Goal: Find specific page/section: Find specific page/section

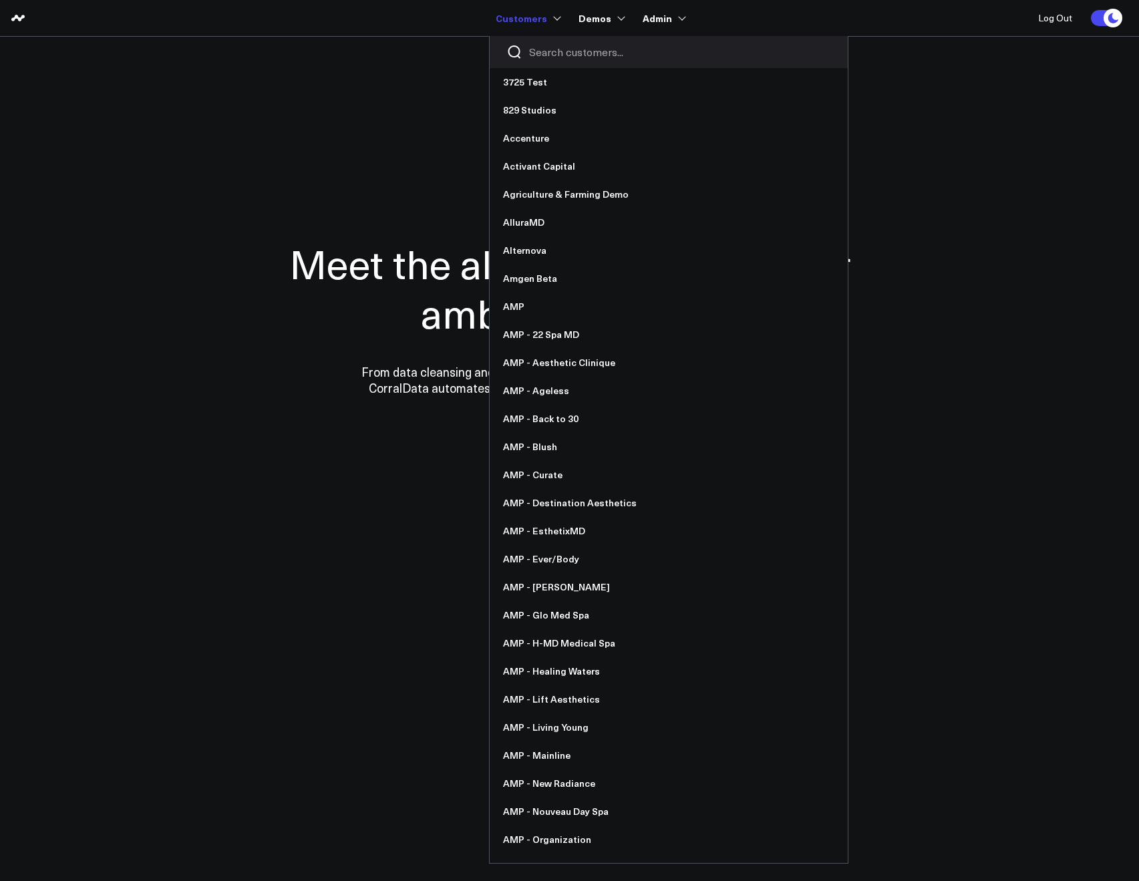
click at [539, 39] on div at bounding box center [669, 52] width 358 height 32
click at [549, 45] on input "Search customers input" at bounding box center [680, 52] width 302 height 15
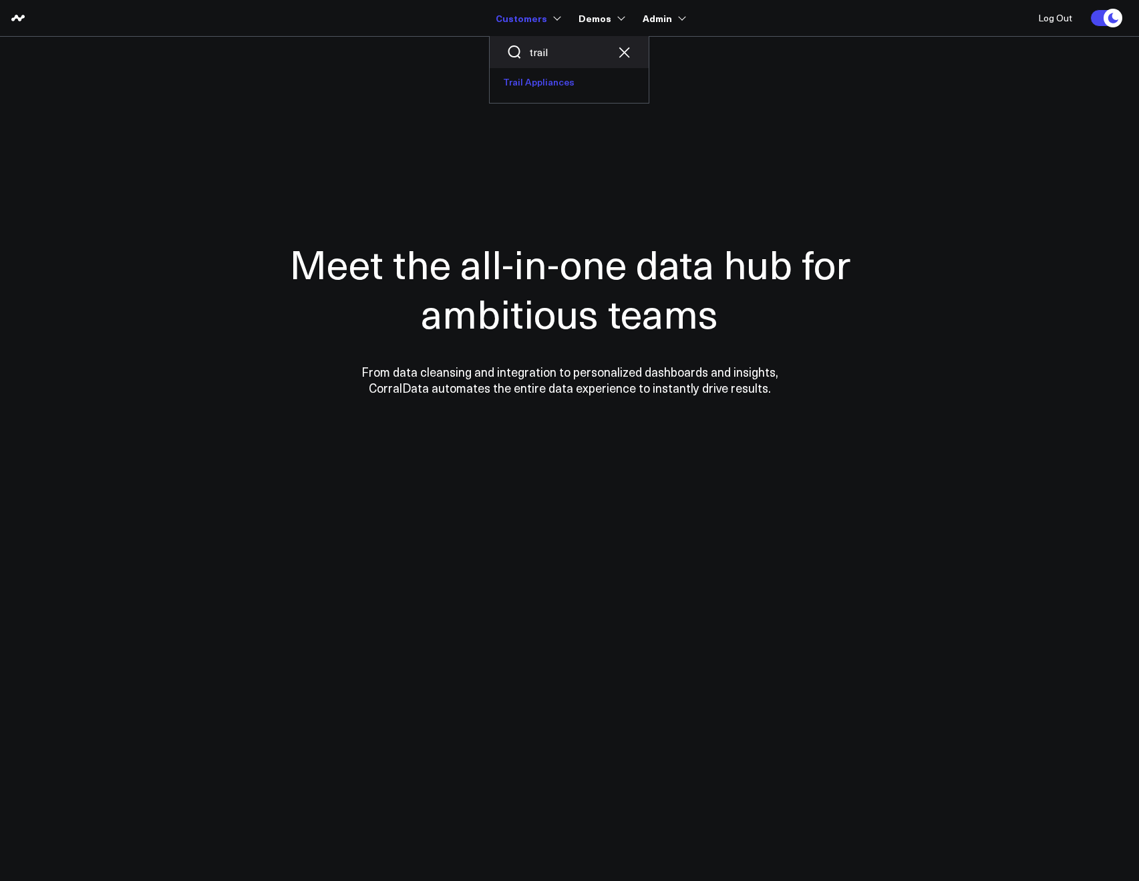
type input "trail"
click at [560, 81] on link "Trail Appliances" at bounding box center [569, 82] width 159 height 28
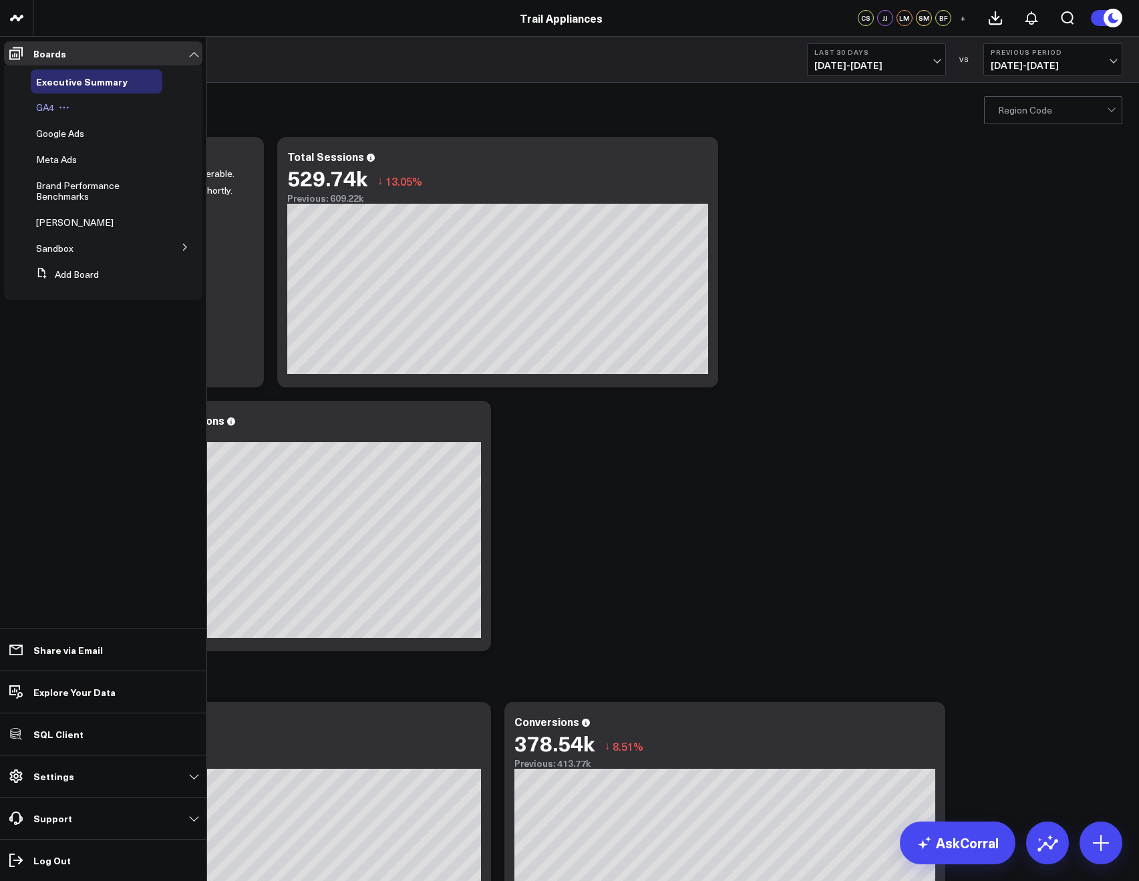
click at [41, 110] on span "GA4" at bounding box center [45, 107] width 18 height 13
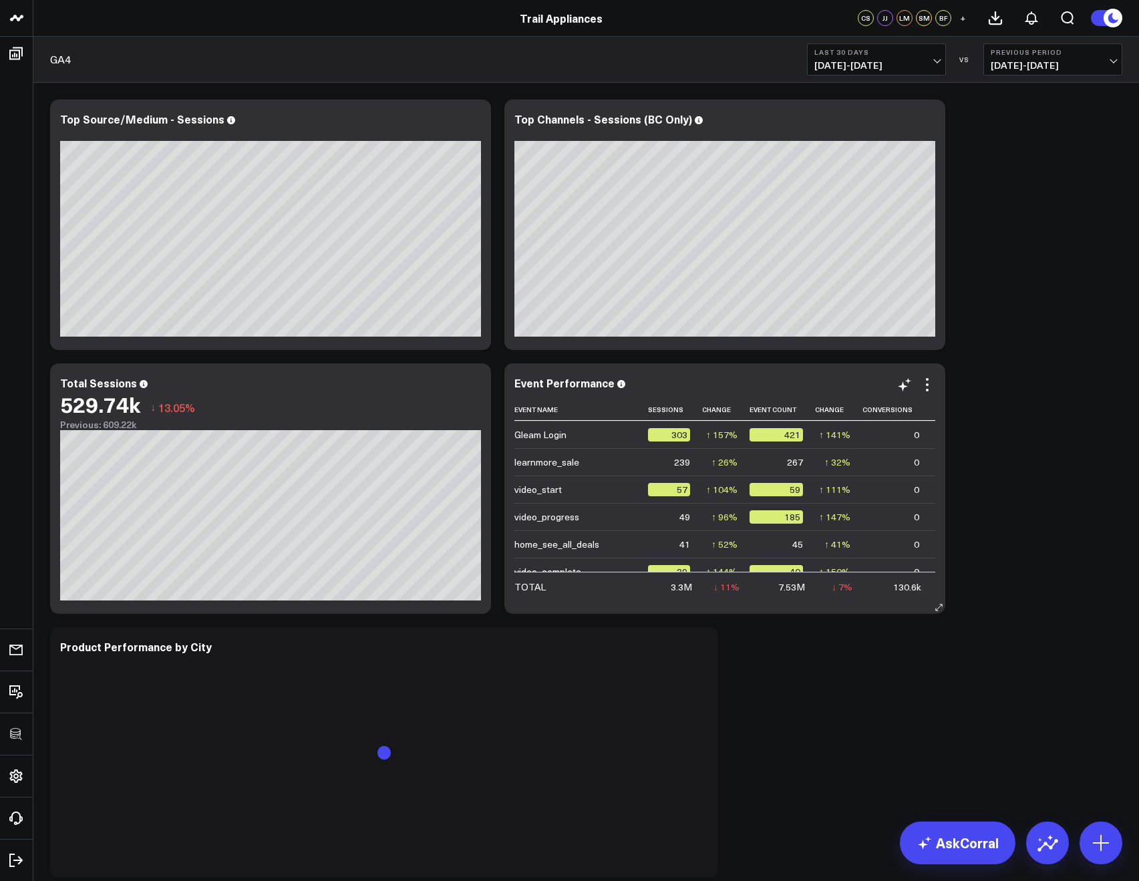
scroll to position [327, 0]
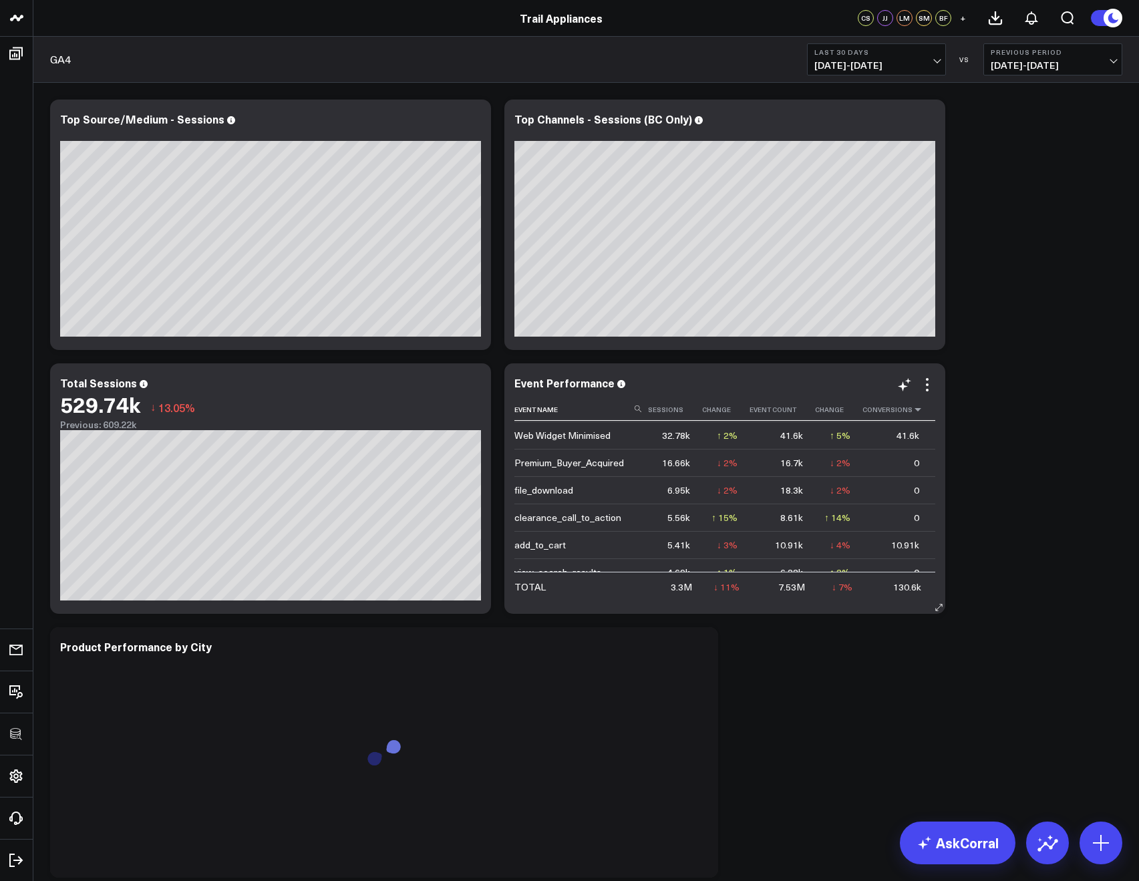
click at [885, 408] on th "Conversions" at bounding box center [897, 410] width 69 height 22
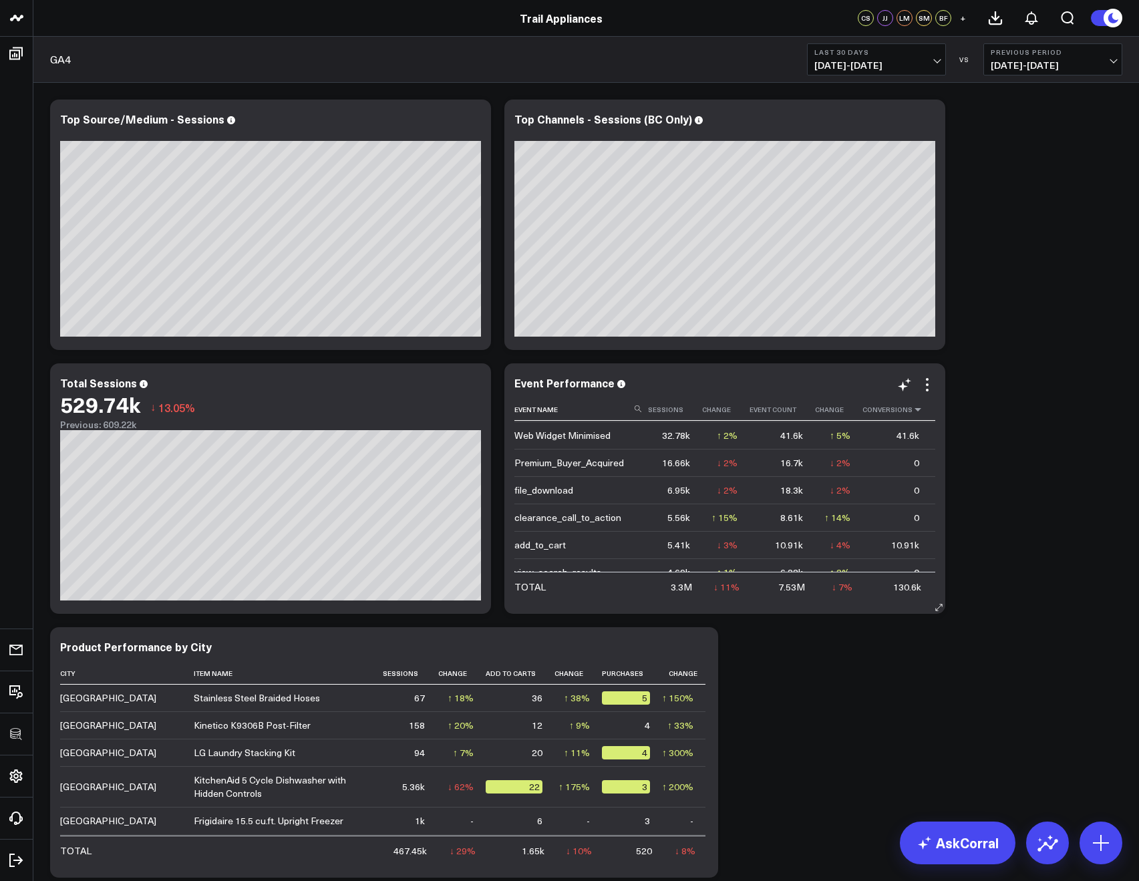
click at [913, 411] on icon at bounding box center [918, 410] width 11 height 8
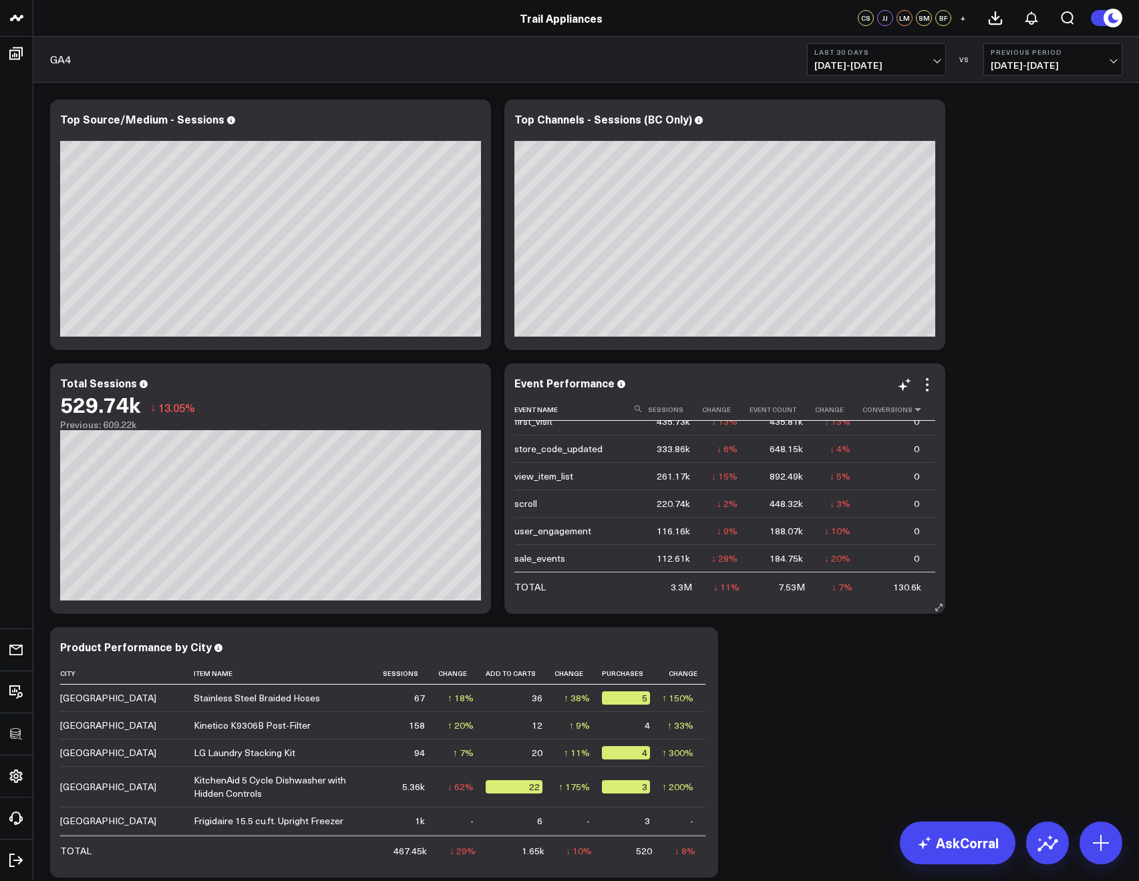
scroll to position [424, 0]
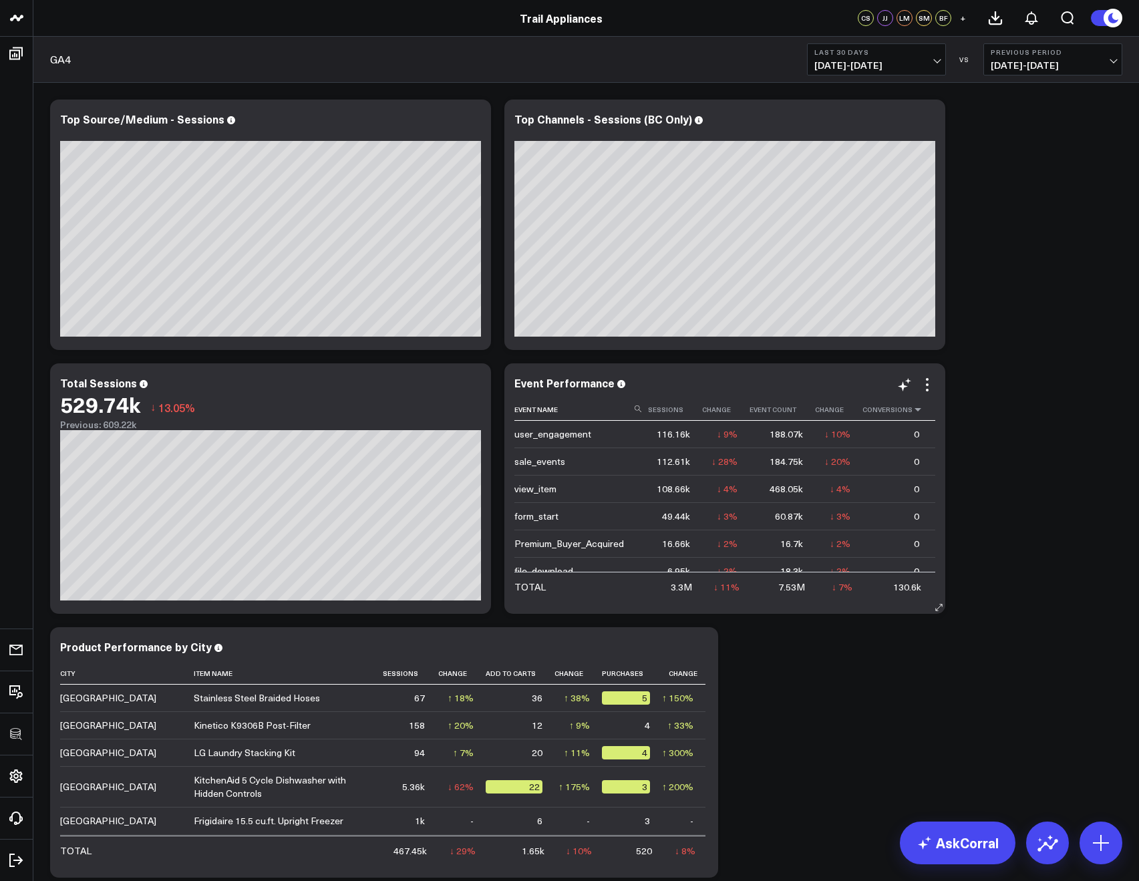
click at [913, 411] on icon at bounding box center [918, 410] width 11 height 8
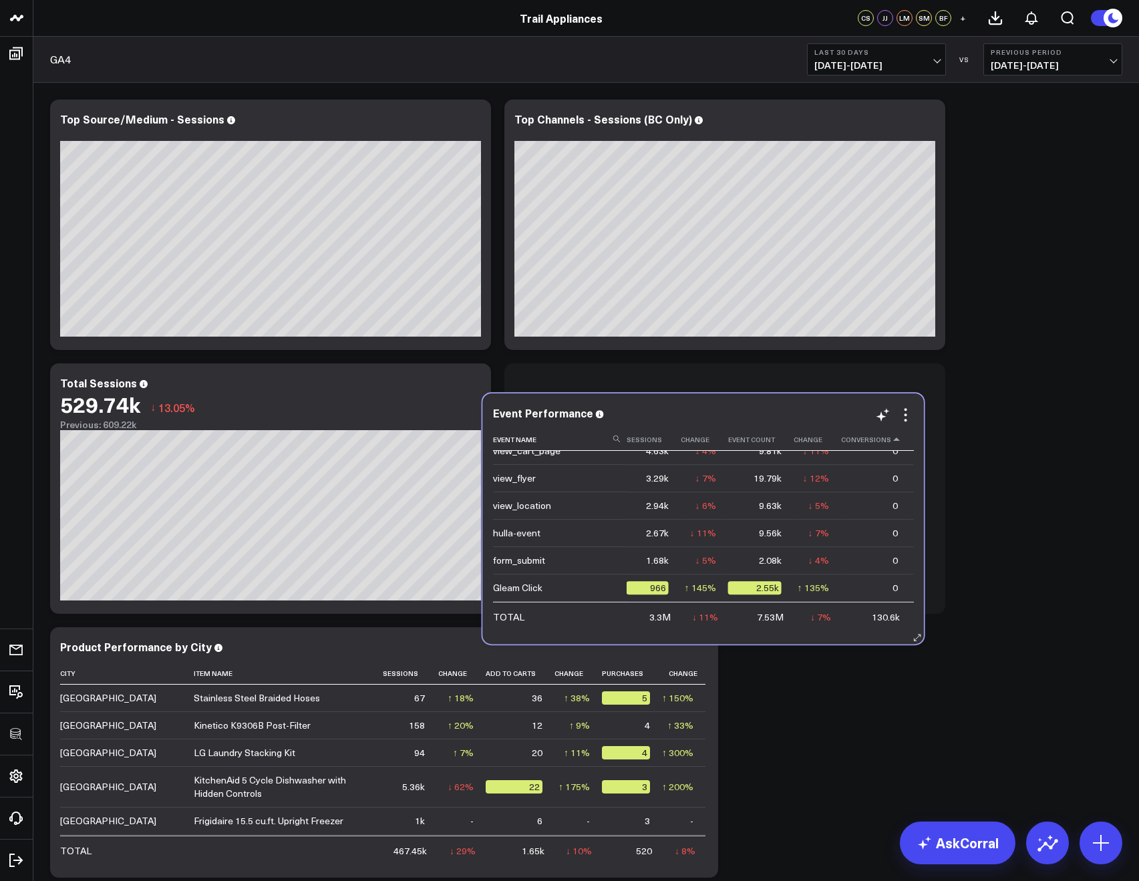
click at [892, 442] on icon at bounding box center [897, 440] width 11 height 8
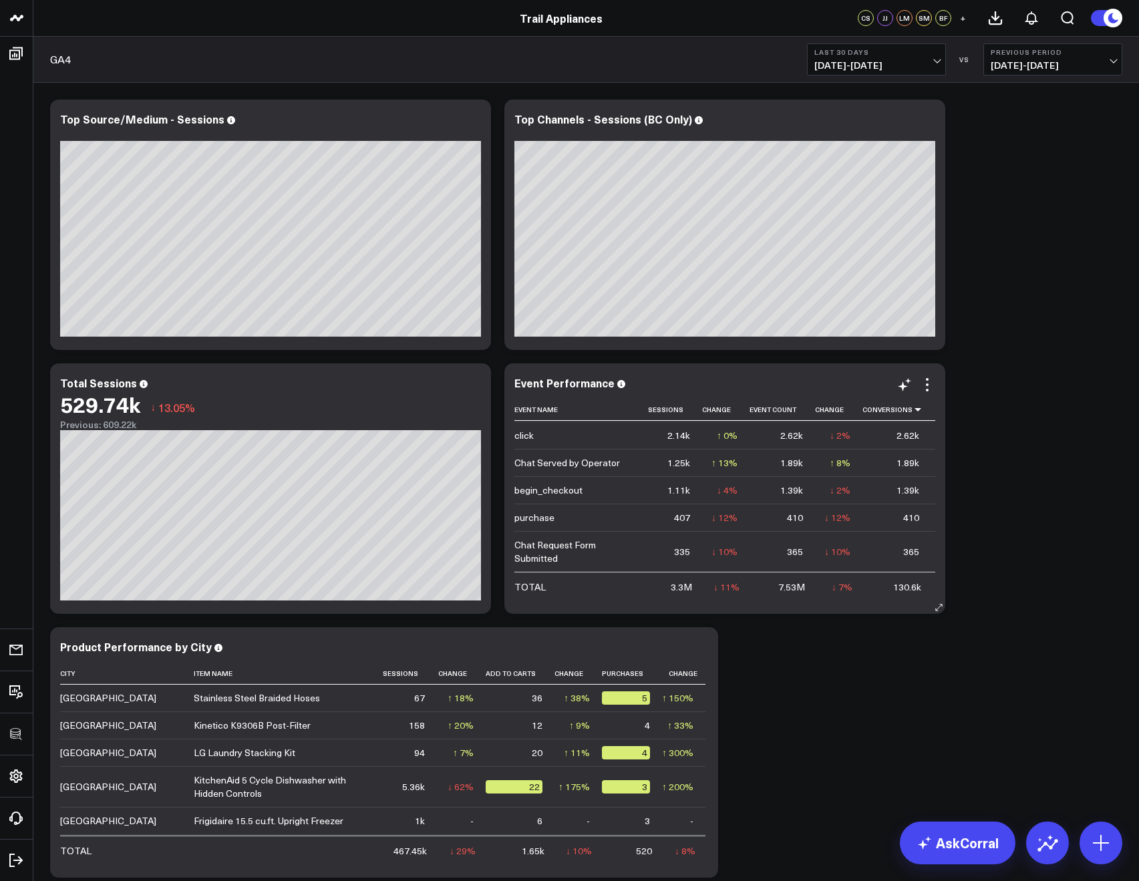
scroll to position [97, 0]
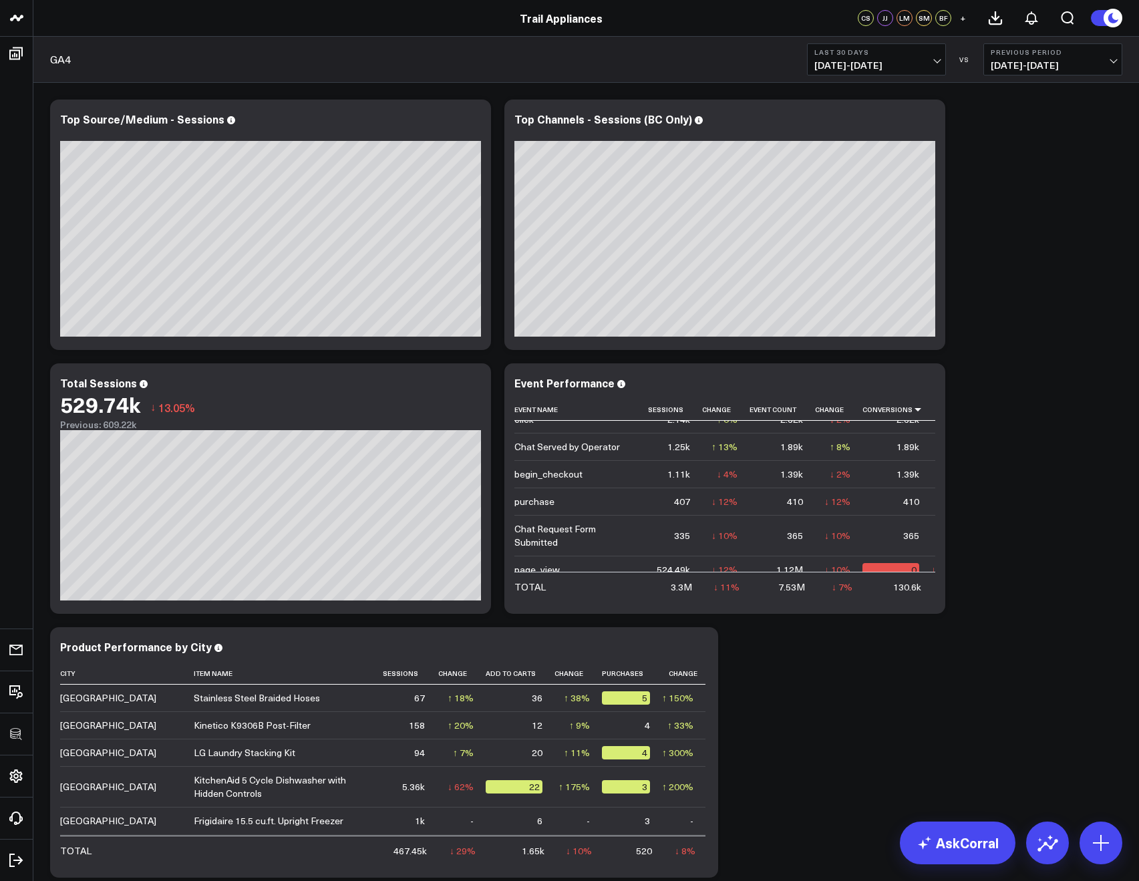
click at [274, 49] on div "GA4 Last 30 Days 07/26/25 - 08/24/25 VS Previous Period 06/26/25 - 07/25/25" at bounding box center [586, 60] width 1106 height 46
click at [133, 65] on div "GA4 Last 30 Days 07/26/25 - 08/24/25 VS Previous Period 06/26/25 - 07/25/25" at bounding box center [586, 60] width 1106 height 46
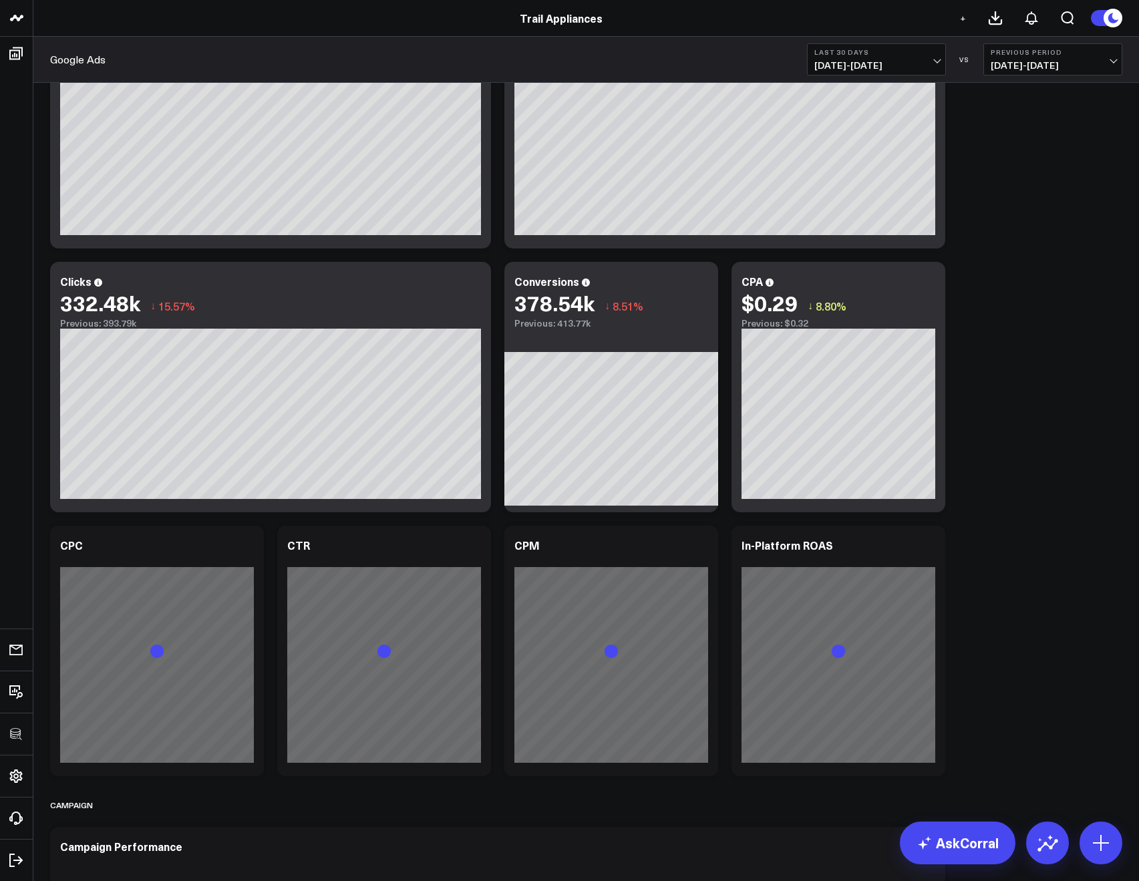
scroll to position [412, 0]
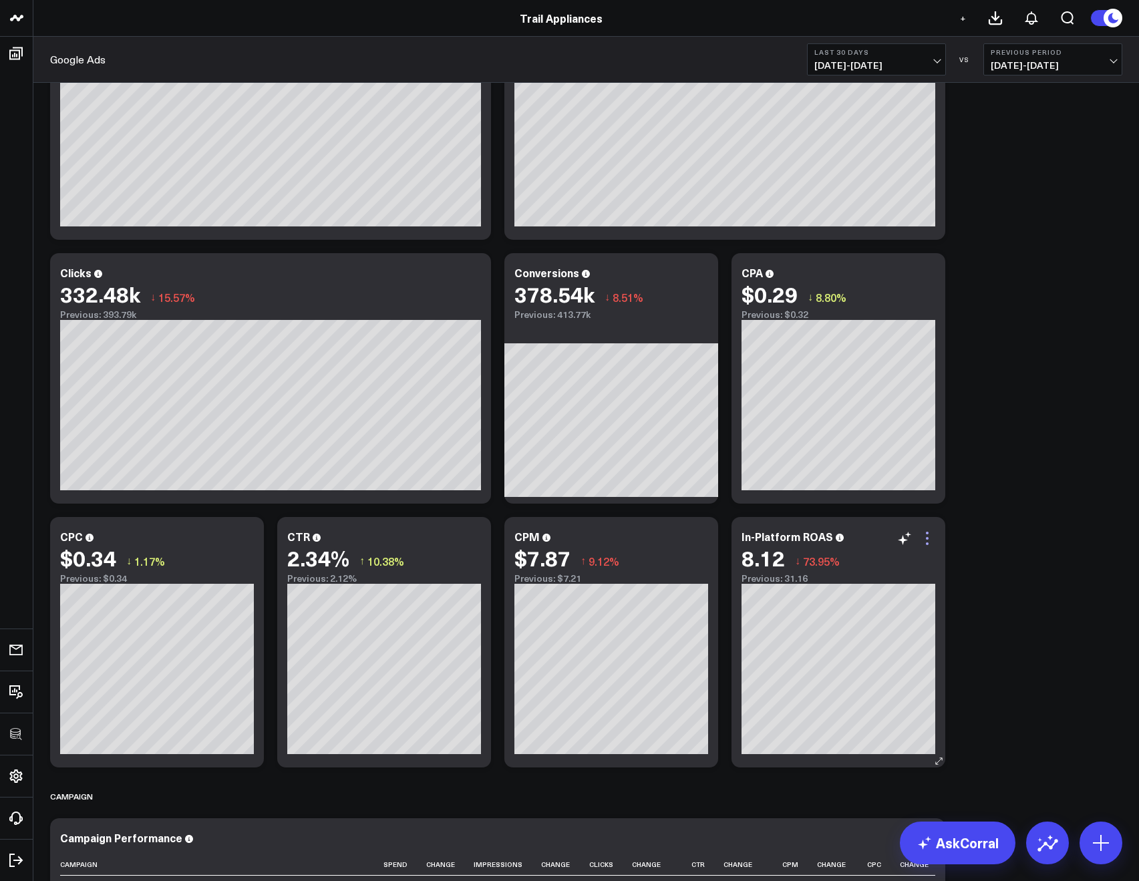
click at [930, 539] on icon at bounding box center [928, 539] width 16 height 16
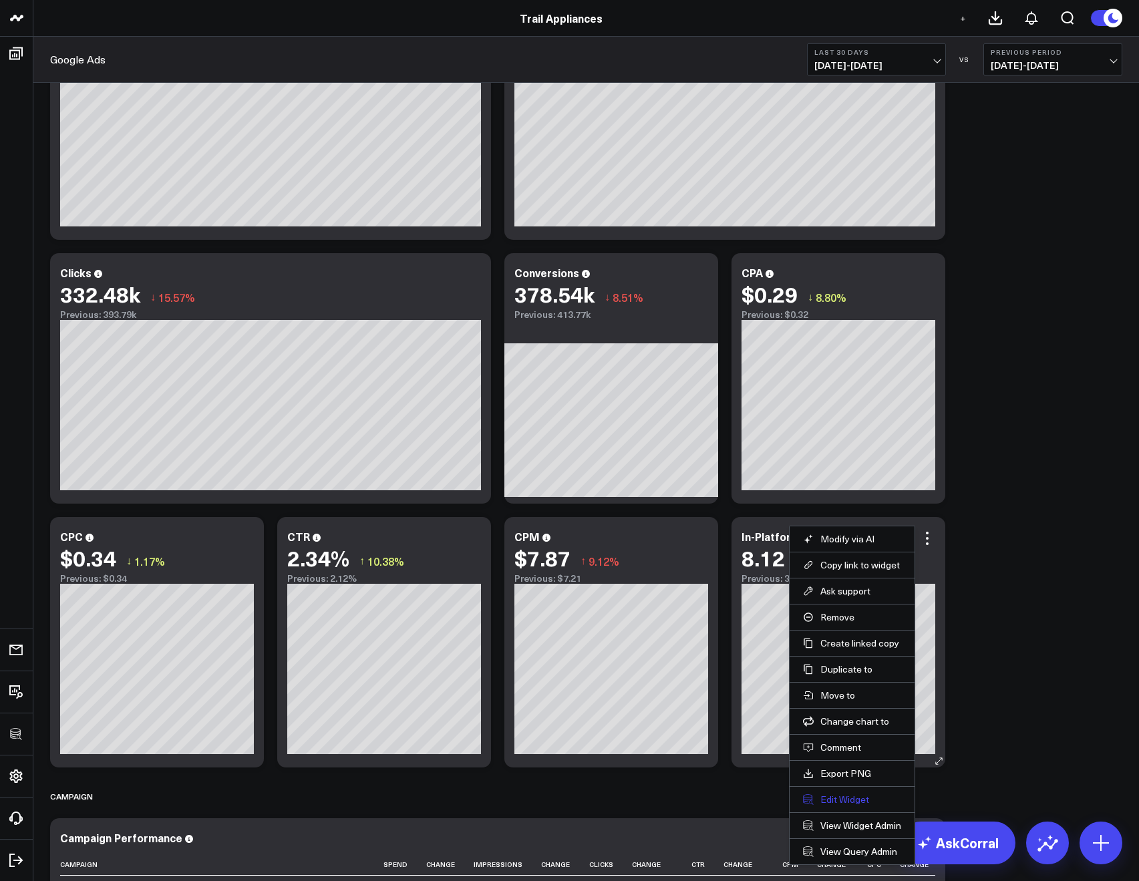
click at [829, 801] on button "Edit Widget" at bounding box center [852, 800] width 98 height 12
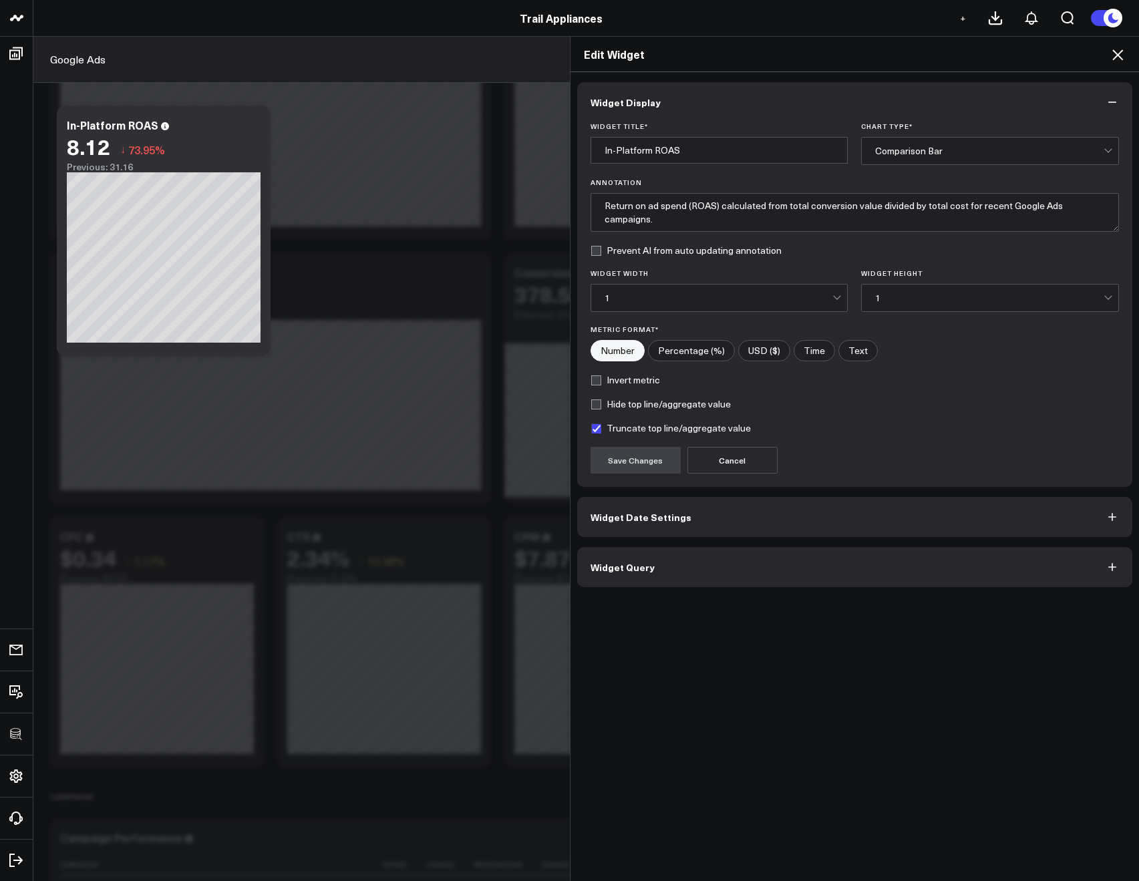
click at [610, 569] on span "Widget Query" at bounding box center [623, 567] width 64 height 11
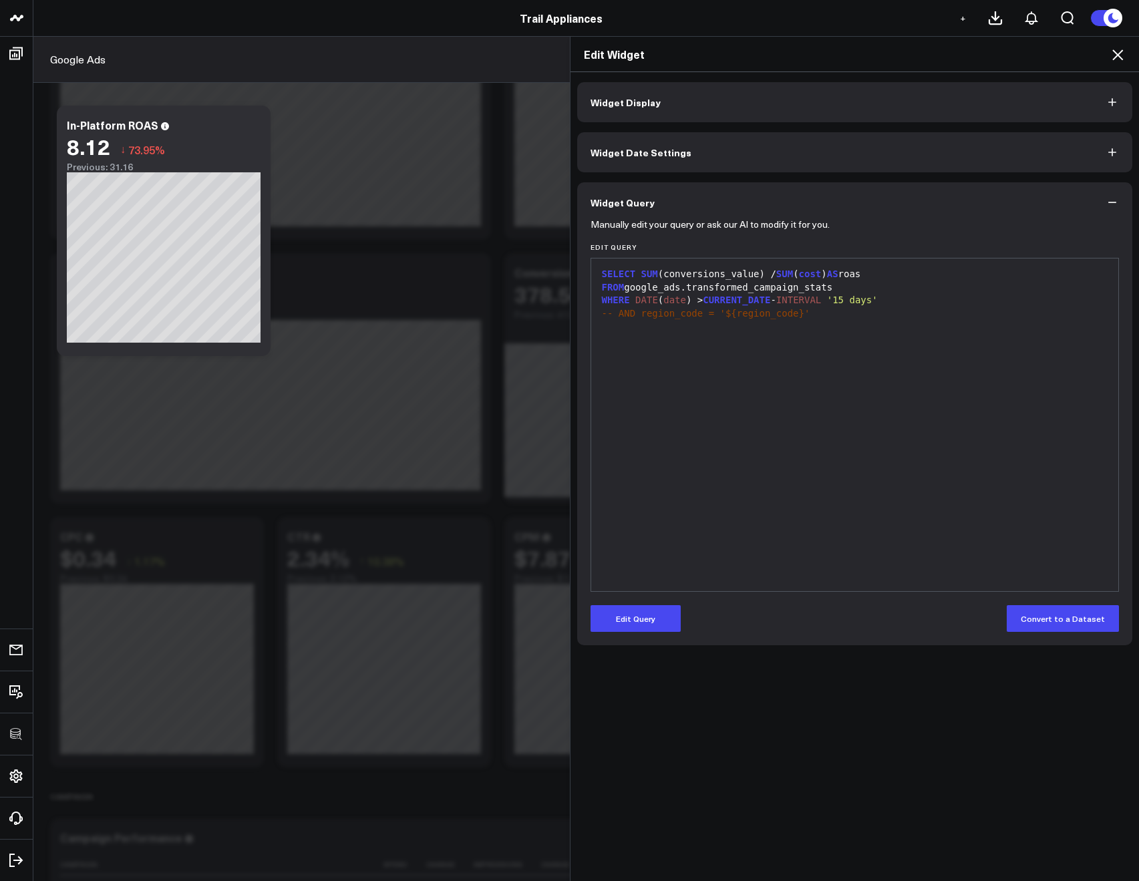
click at [1113, 51] on icon at bounding box center [1118, 55] width 16 height 16
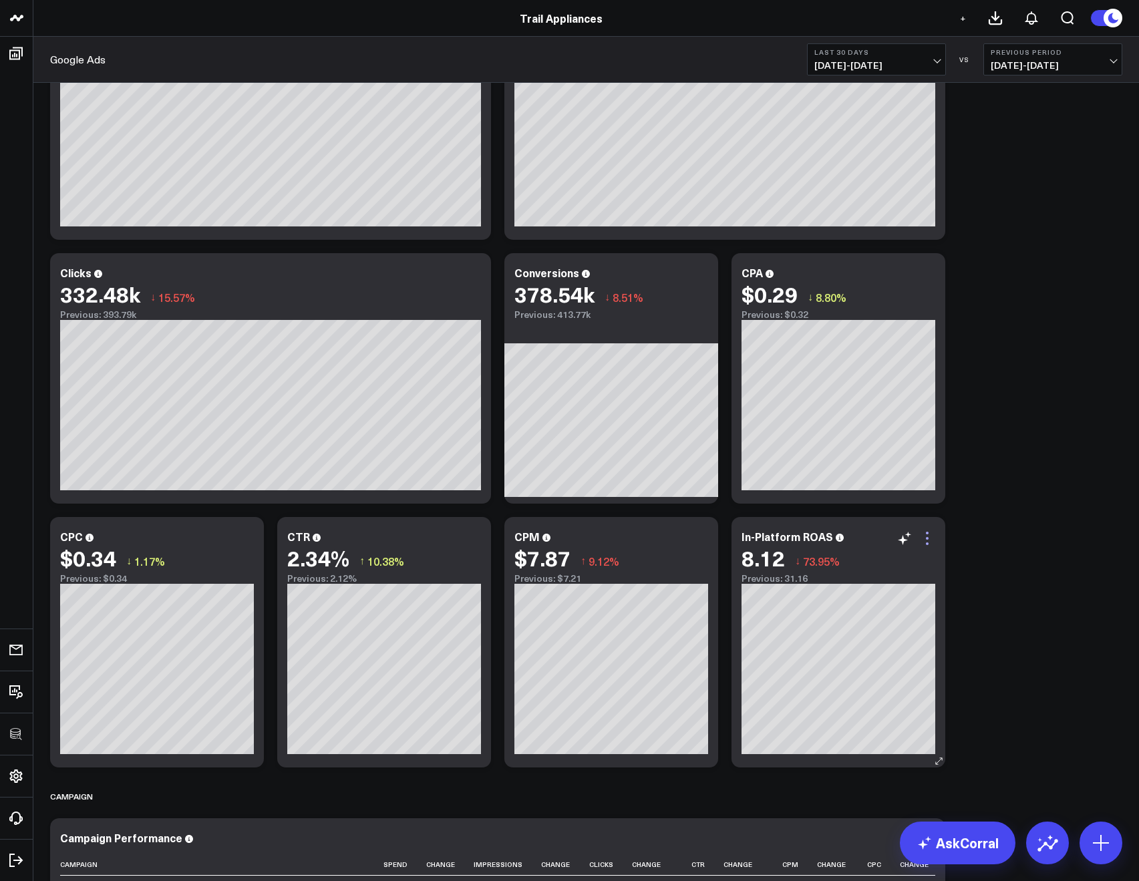
click at [923, 535] on icon at bounding box center [928, 539] width 16 height 16
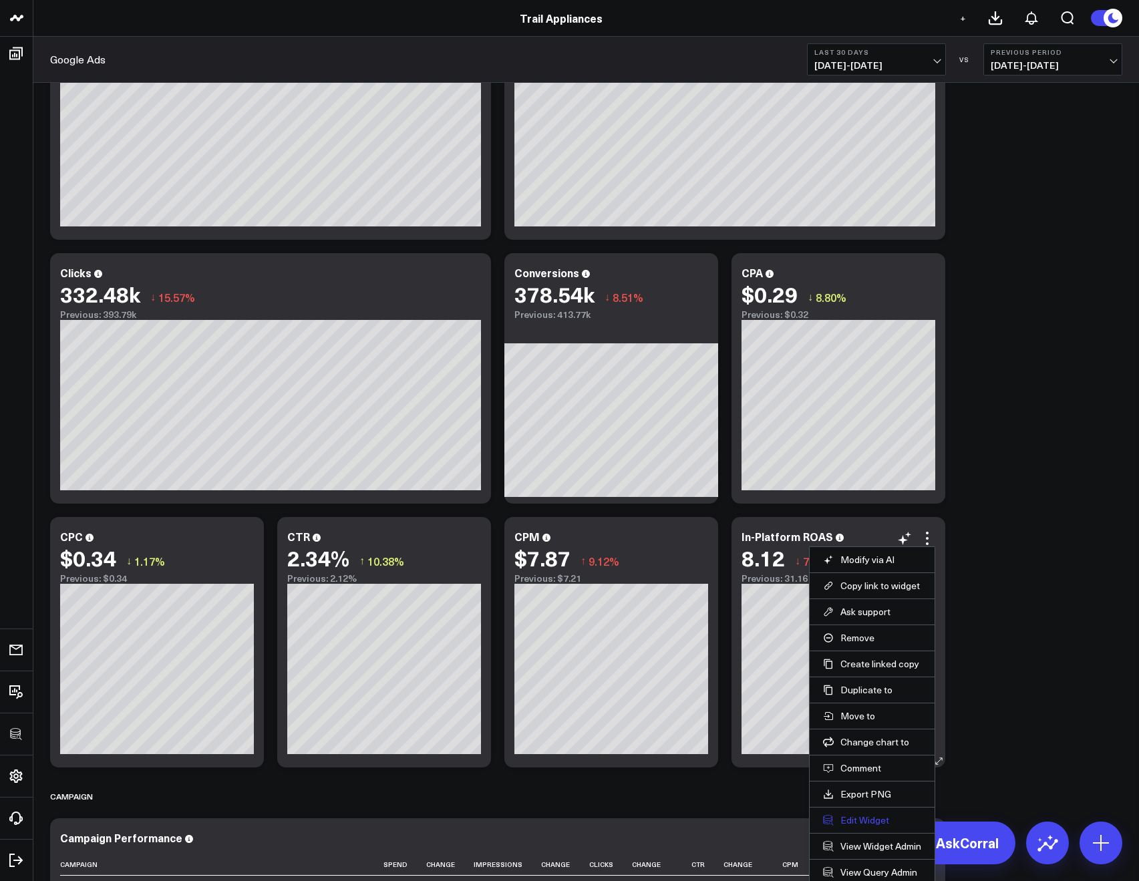
click at [852, 823] on button "Edit Widget" at bounding box center [872, 821] width 98 height 12
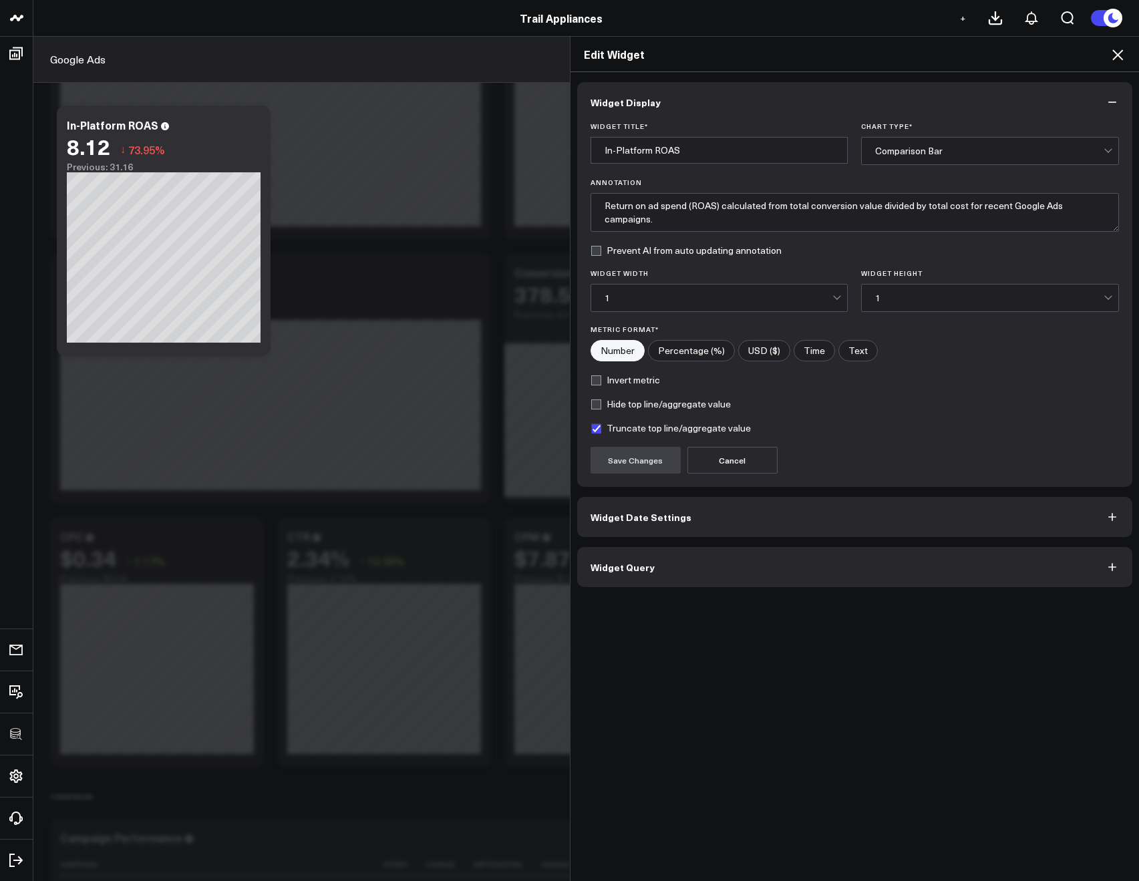
click at [629, 563] on span "Widget Query" at bounding box center [623, 567] width 64 height 11
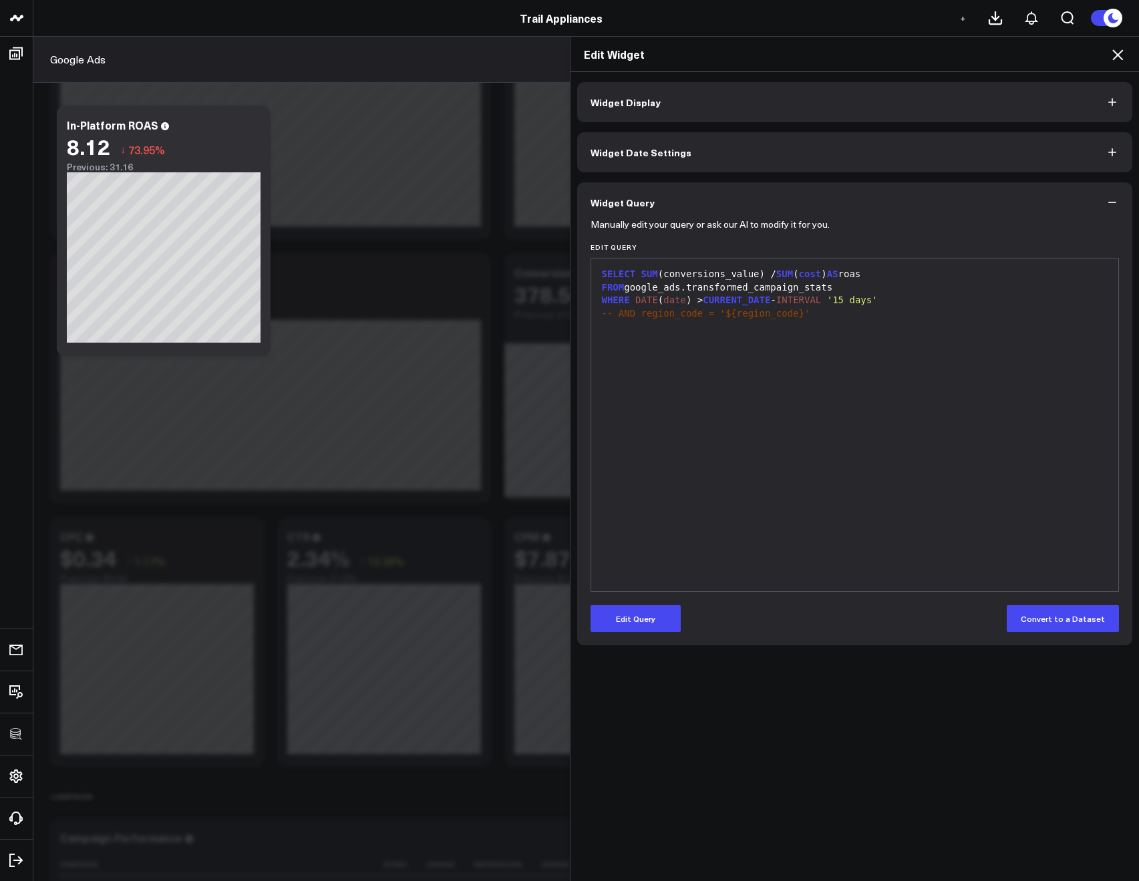
click at [1122, 58] on icon at bounding box center [1118, 54] width 11 height 11
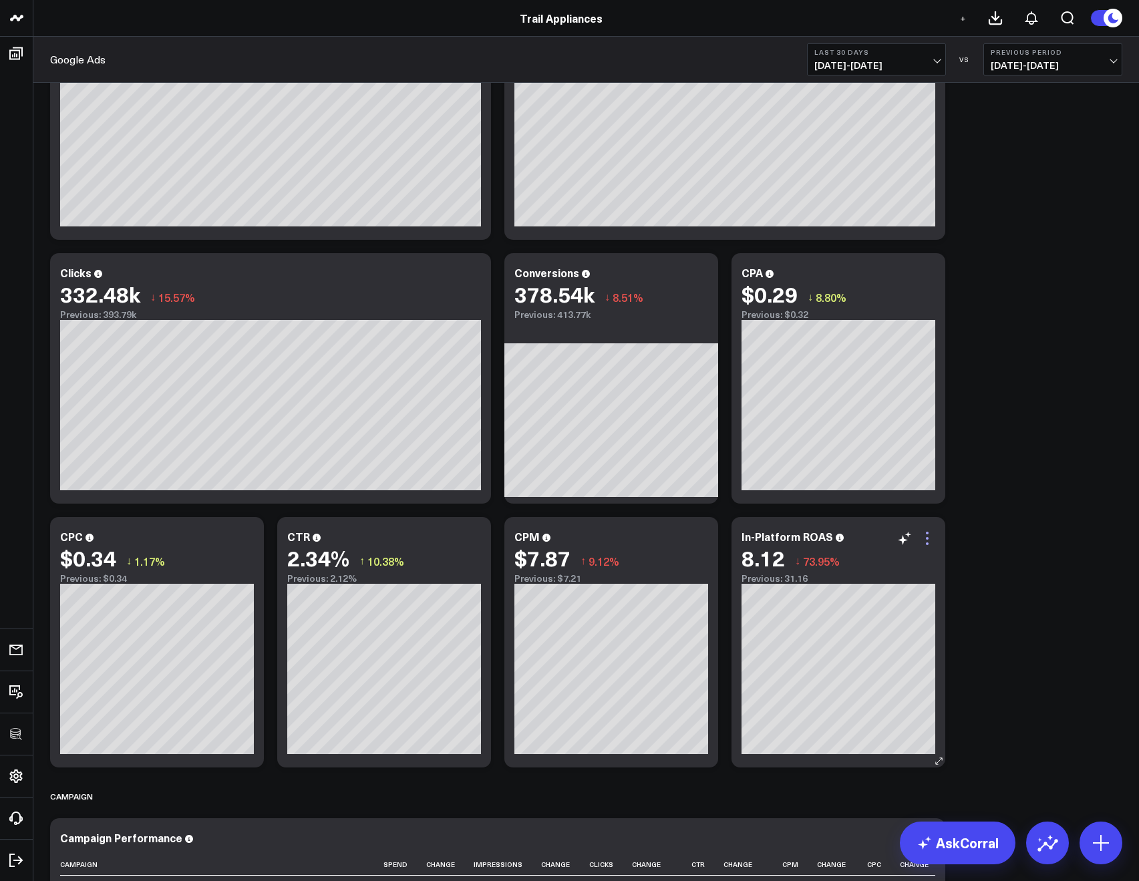
click at [929, 545] on icon at bounding box center [928, 539] width 16 height 16
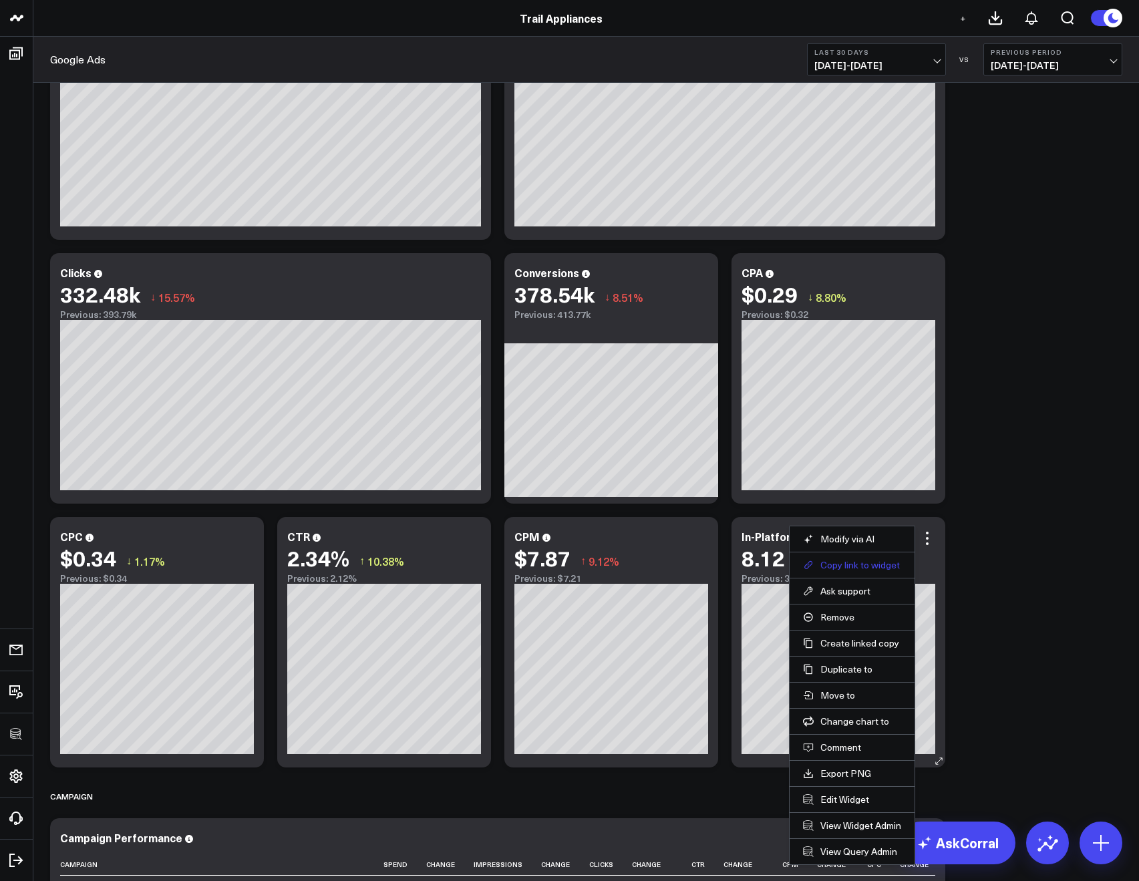
click at [871, 567] on button "Copy link to widget" at bounding box center [852, 565] width 98 height 12
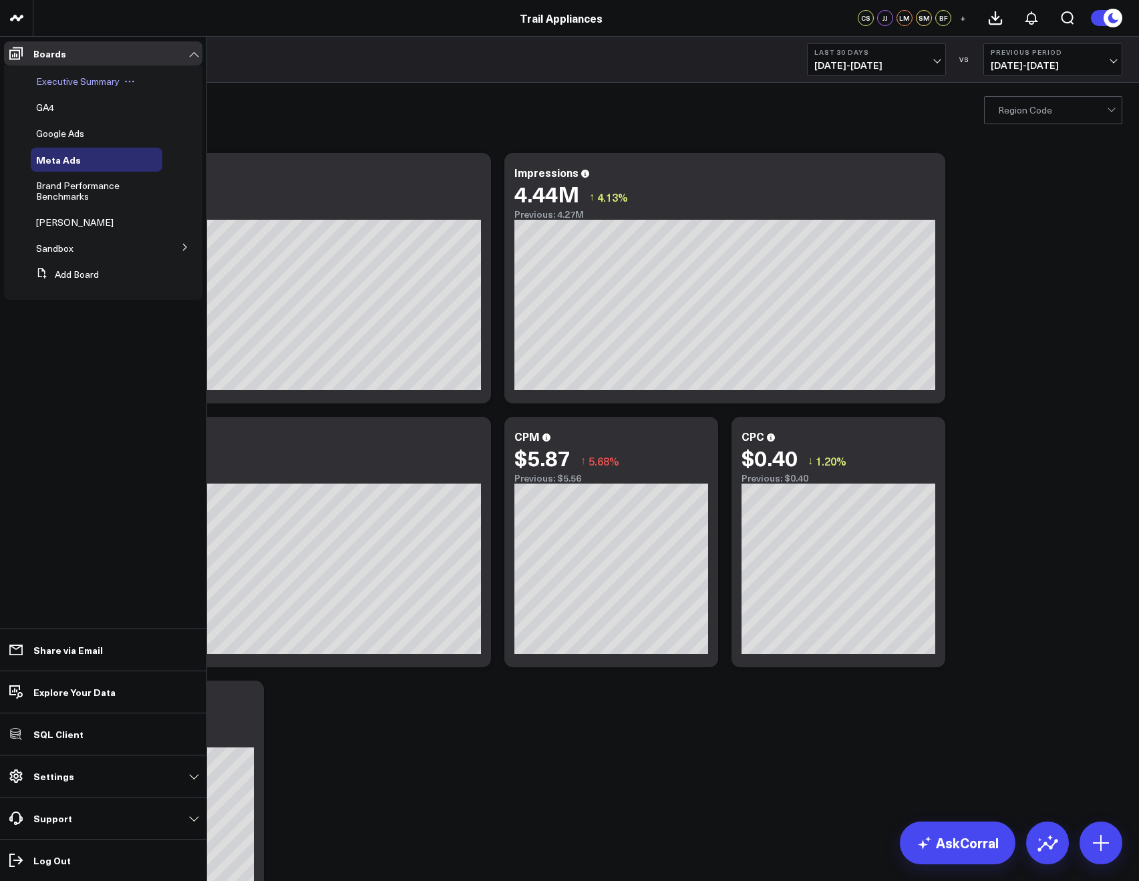
click at [63, 78] on span "Executive Summary" at bounding box center [78, 81] width 84 height 13
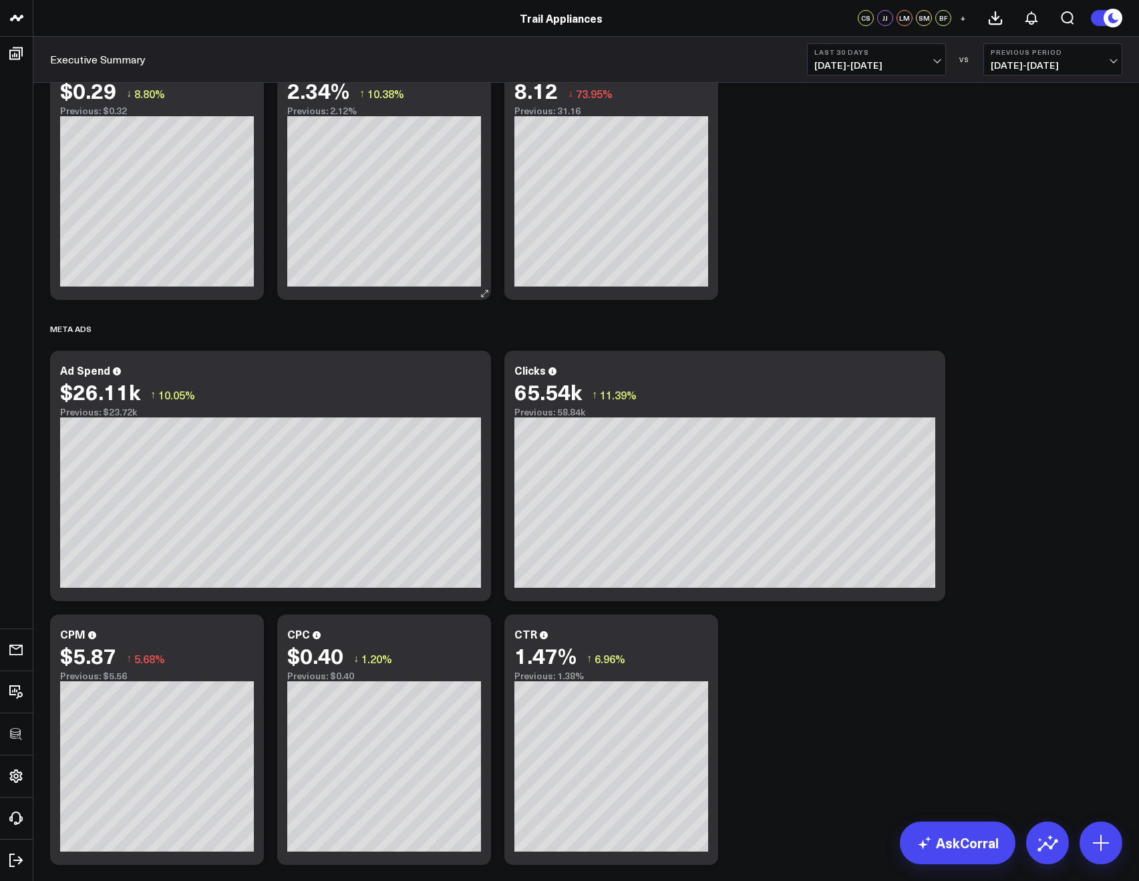
scroll to position [537, 0]
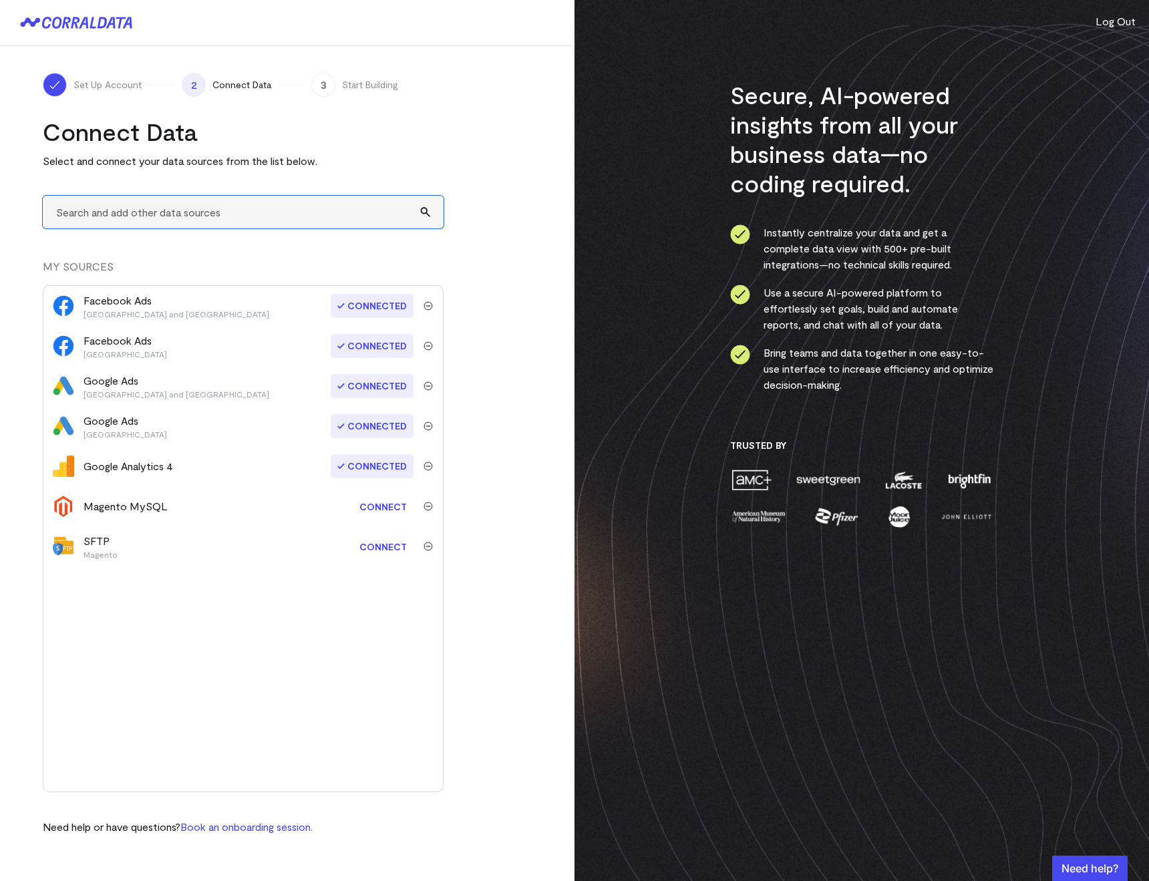
click at [118, 211] on input "text" at bounding box center [243, 212] width 401 height 33
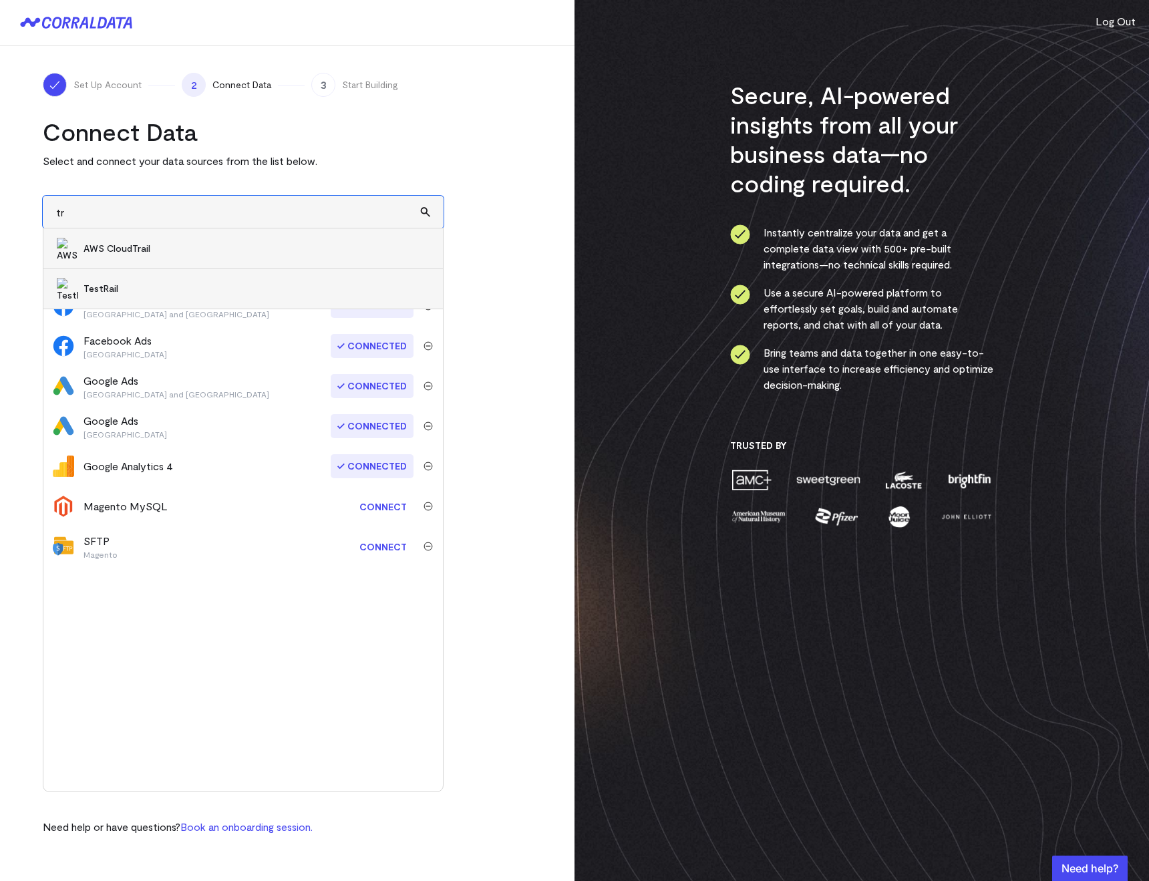
type input "t"
click at [101, 252] on span "PostHog" at bounding box center [257, 248] width 346 height 13
type input "PostHog"
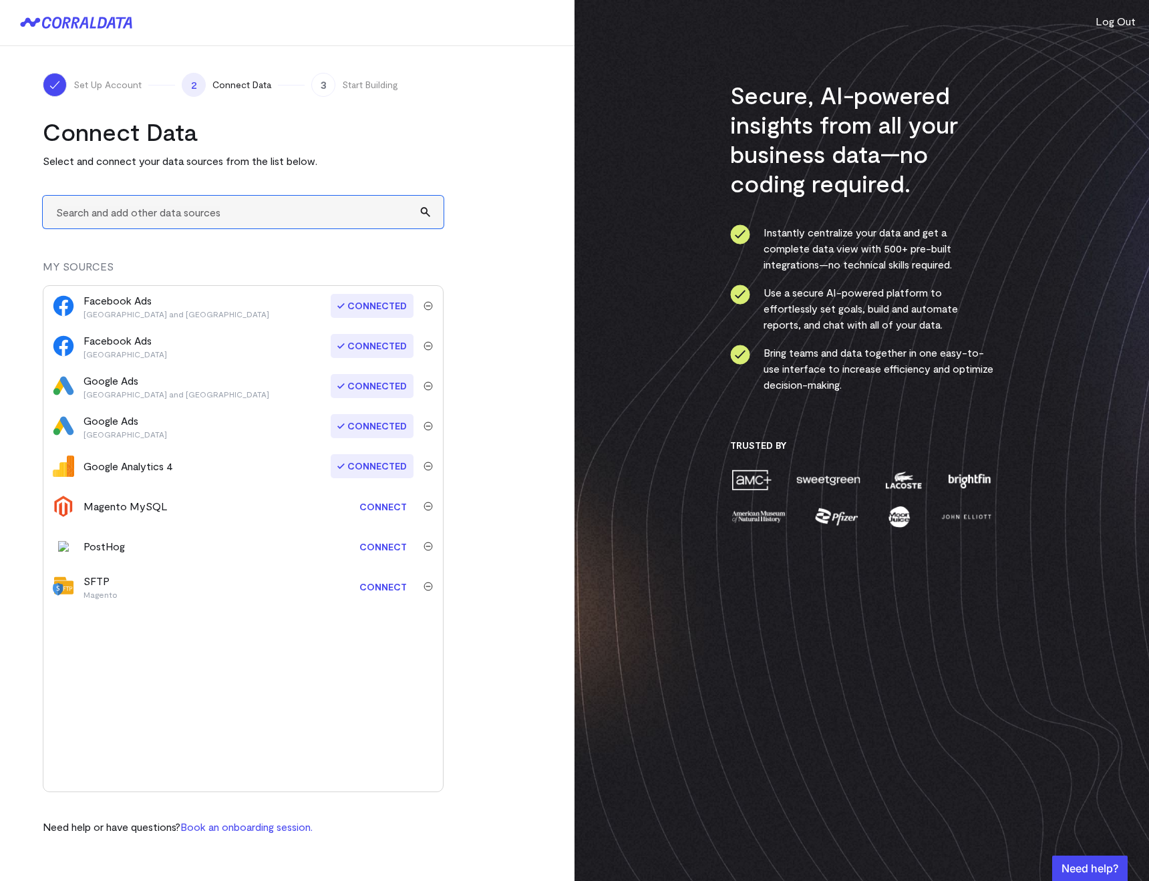
click at [100, 220] on input "text" at bounding box center [243, 212] width 401 height 33
type input "S"
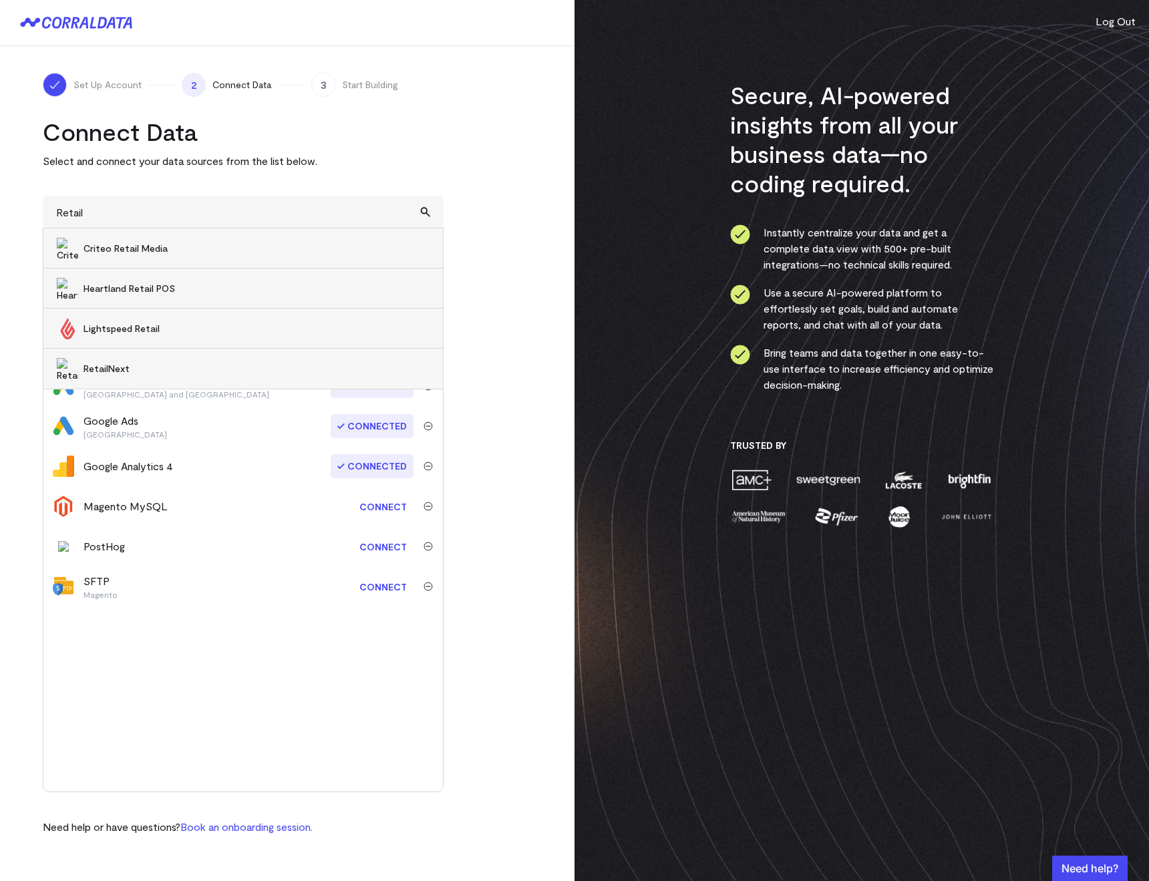
click at [90, 376] on li "RetailNext" at bounding box center [243, 369] width 400 height 40
type input "RetailNext"
